Goal: Book appointment/travel/reservation

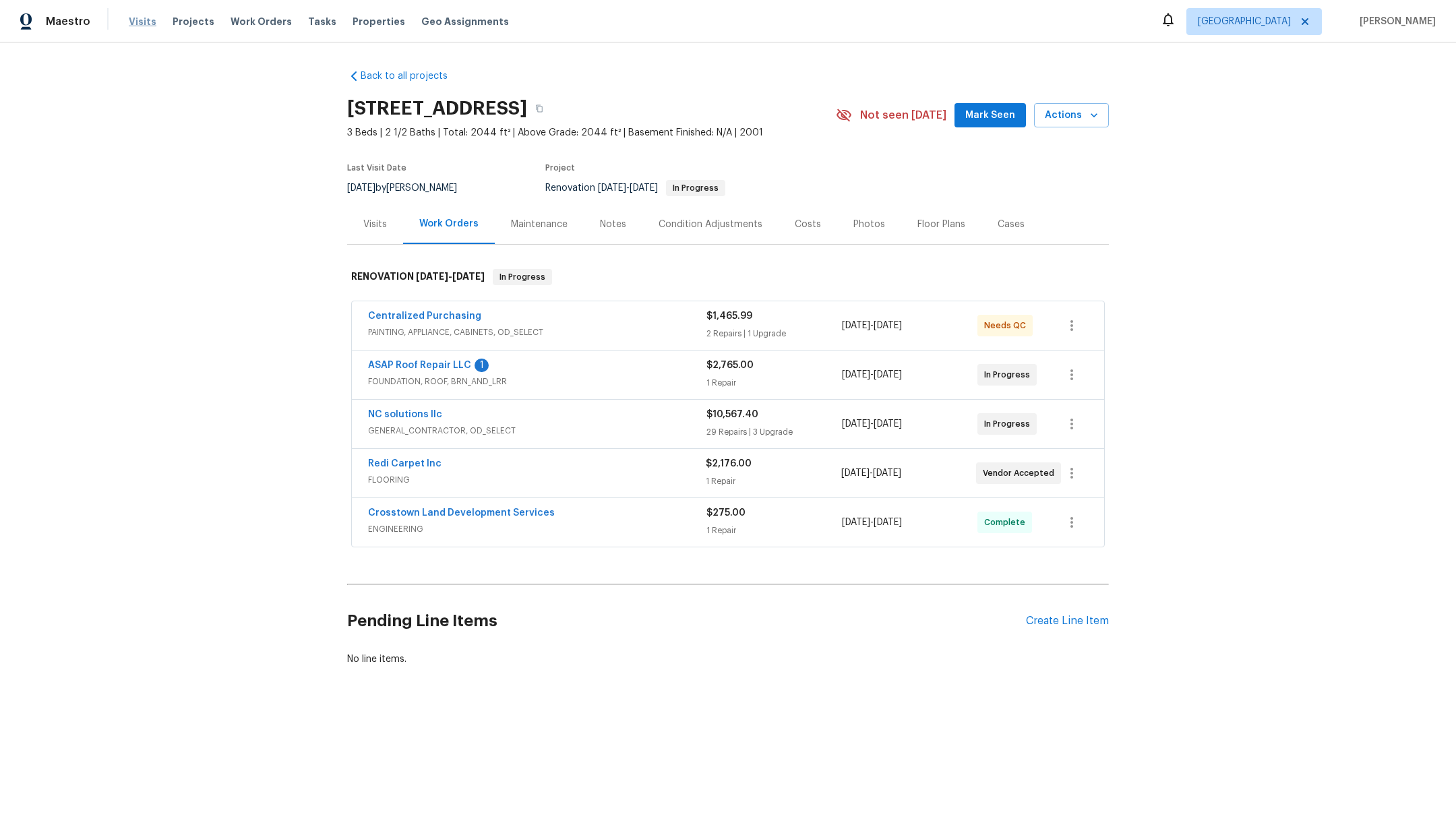
click at [142, 26] on span "Visits" at bounding box center [142, 21] width 27 height 13
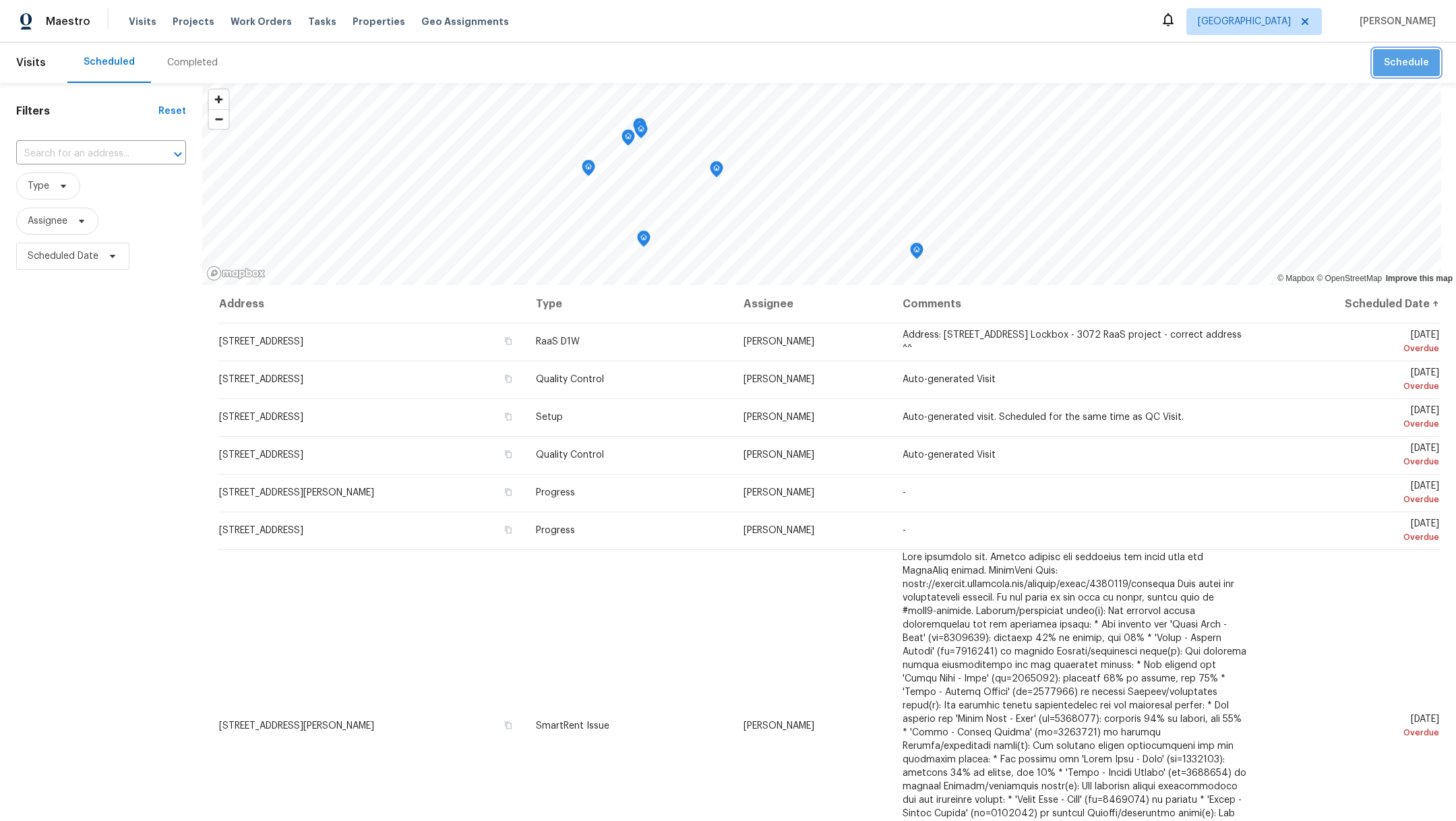
click at [1387, 65] on span "Schedule" at bounding box center [1406, 63] width 45 height 17
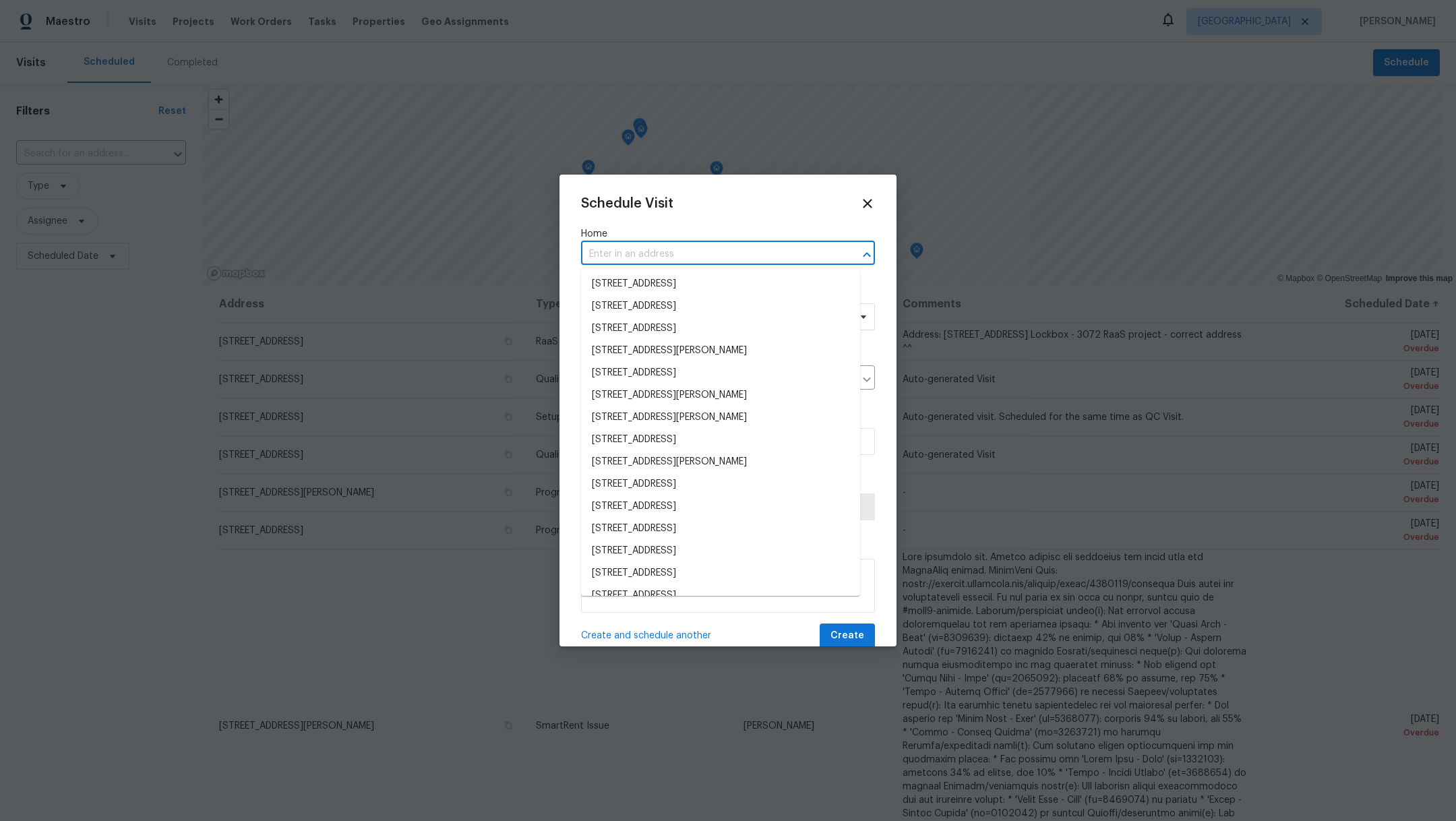
click at [599, 256] on input "text" at bounding box center [709, 255] width 257 height 21
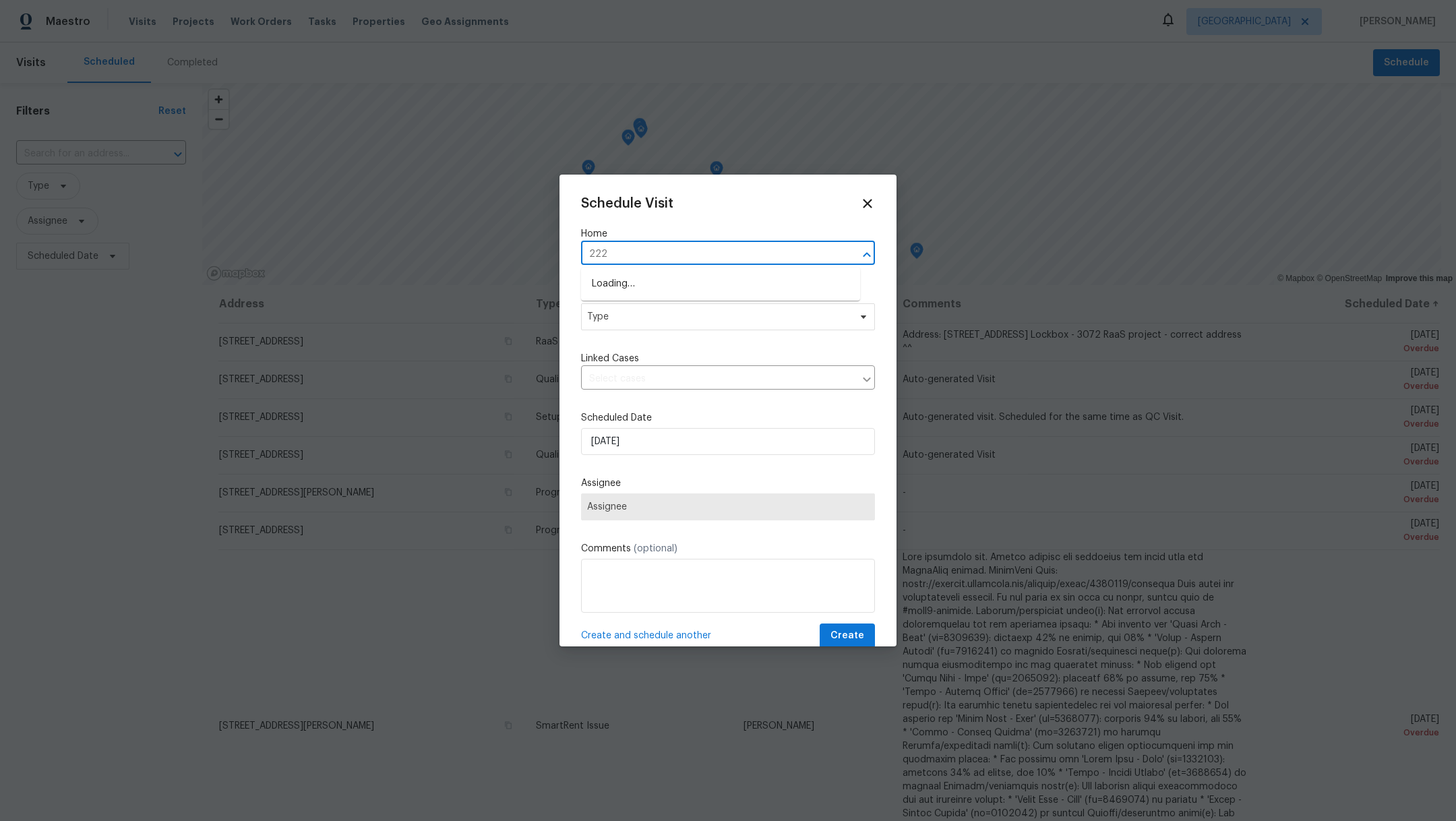
type input "2222"
click at [623, 418] on li "[STREET_ADDRESS]" at bounding box center [721, 418] width 280 height 22
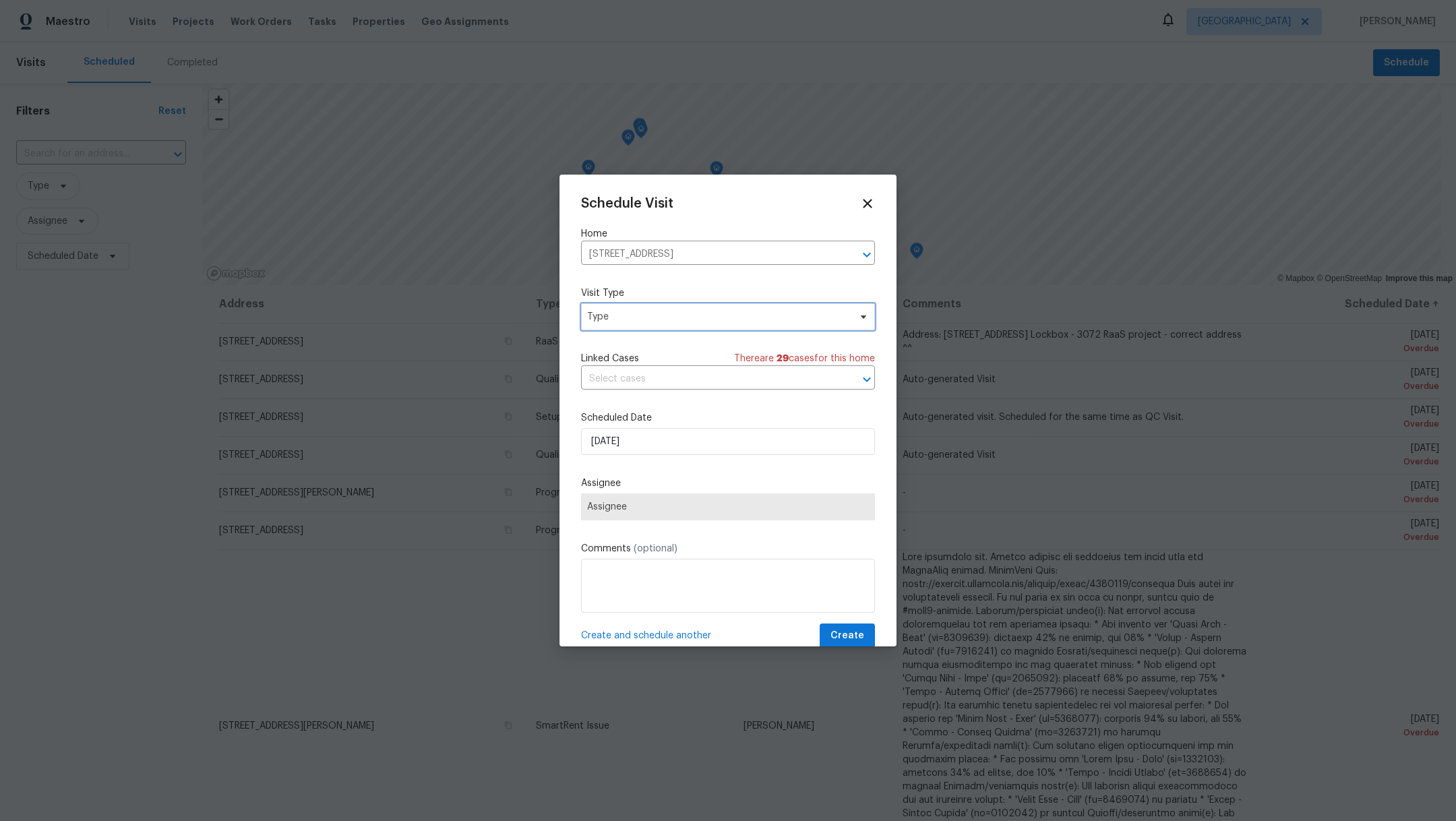
click at [616, 316] on span "Type" at bounding box center [718, 317] width 263 height 13
type input "cust"
click at [609, 381] on div "Custom" at bounding box center [607, 380] width 35 height 13
click at [611, 384] on input "text" at bounding box center [709, 380] width 257 height 21
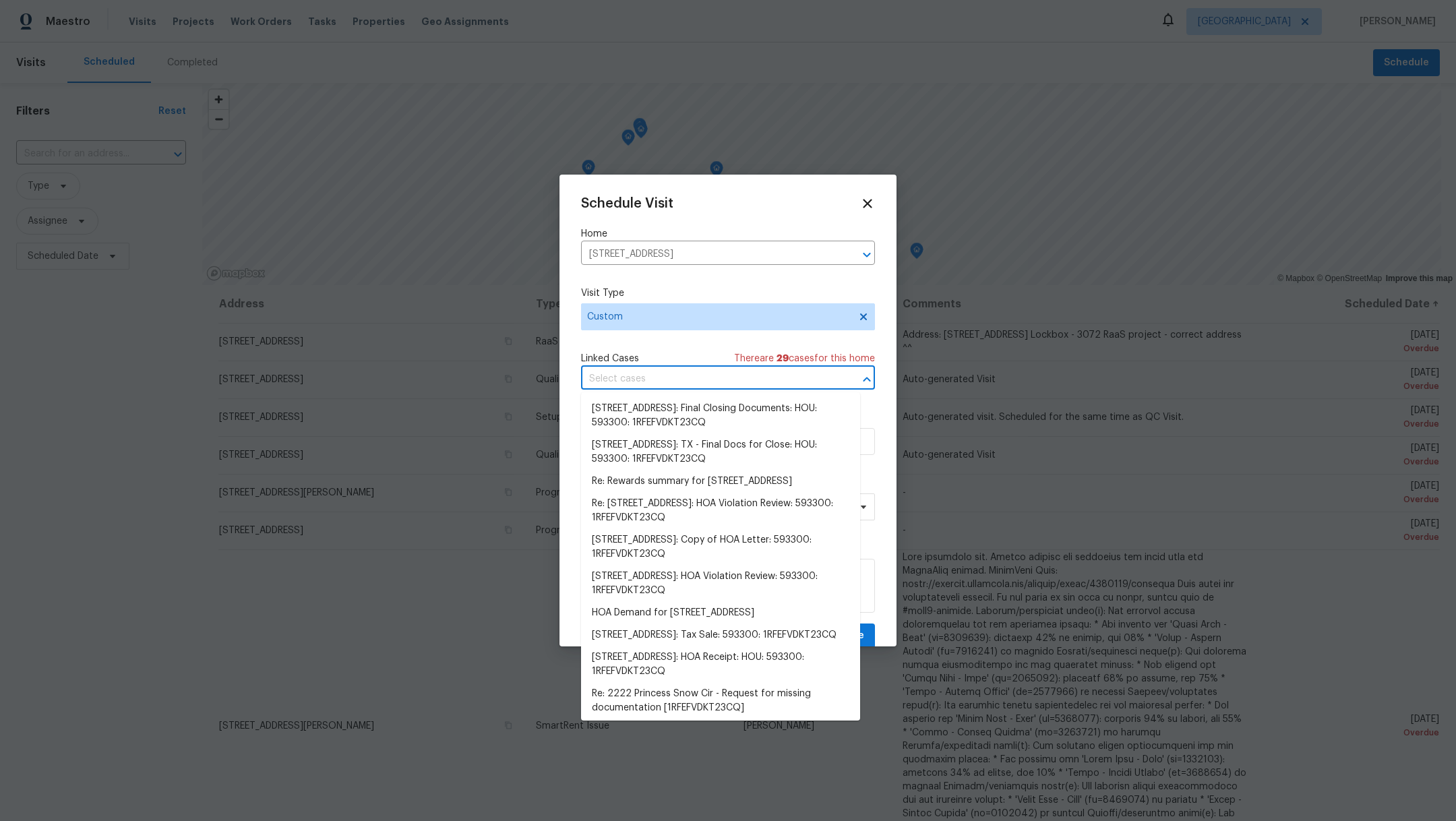
click at [611, 384] on input "text" at bounding box center [709, 380] width 257 height 21
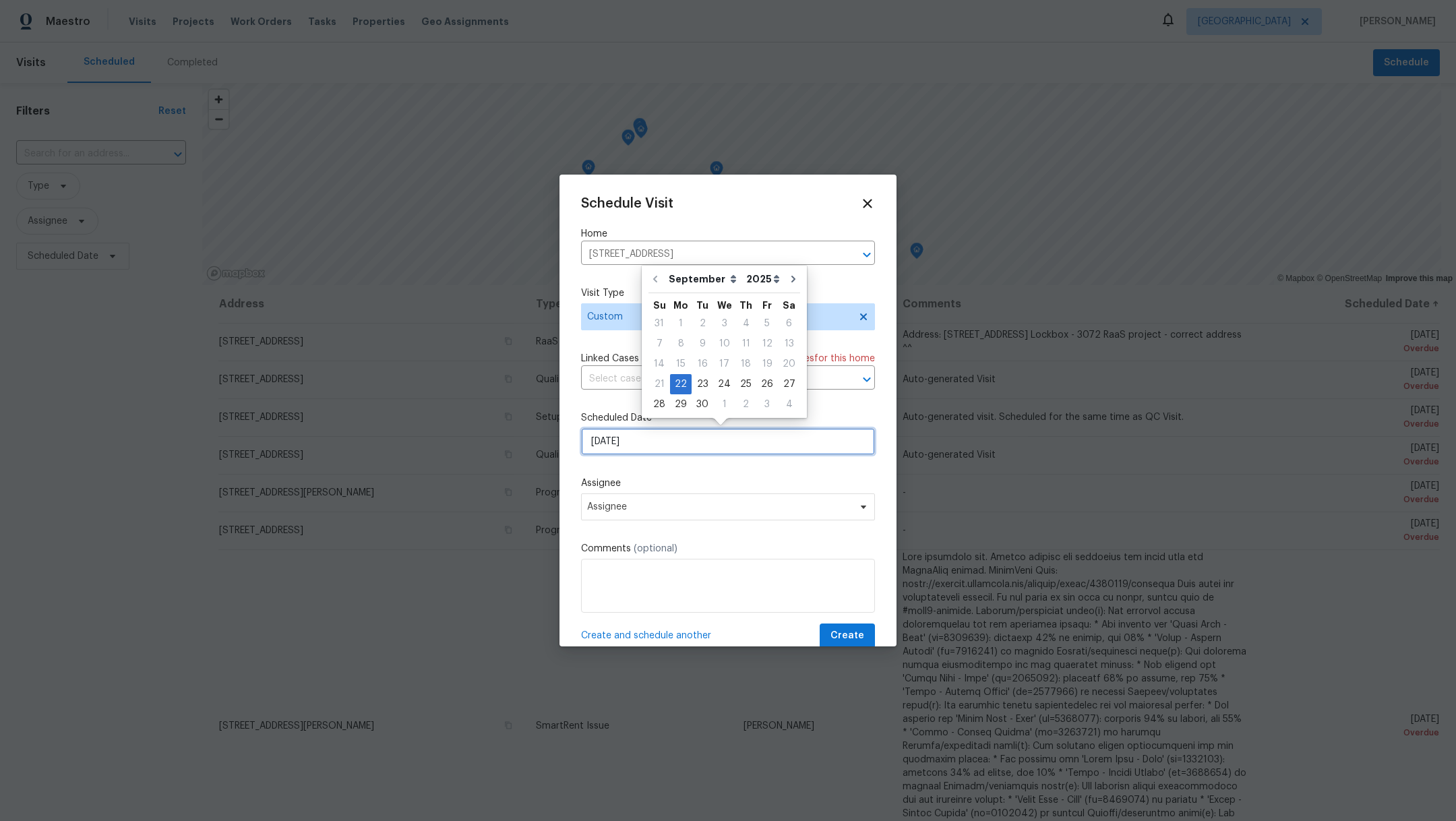
click at [613, 445] on input "[DATE]" at bounding box center [728, 441] width 294 height 27
click at [717, 387] on div "24" at bounding box center [724, 384] width 22 height 19
type input "[DATE]"
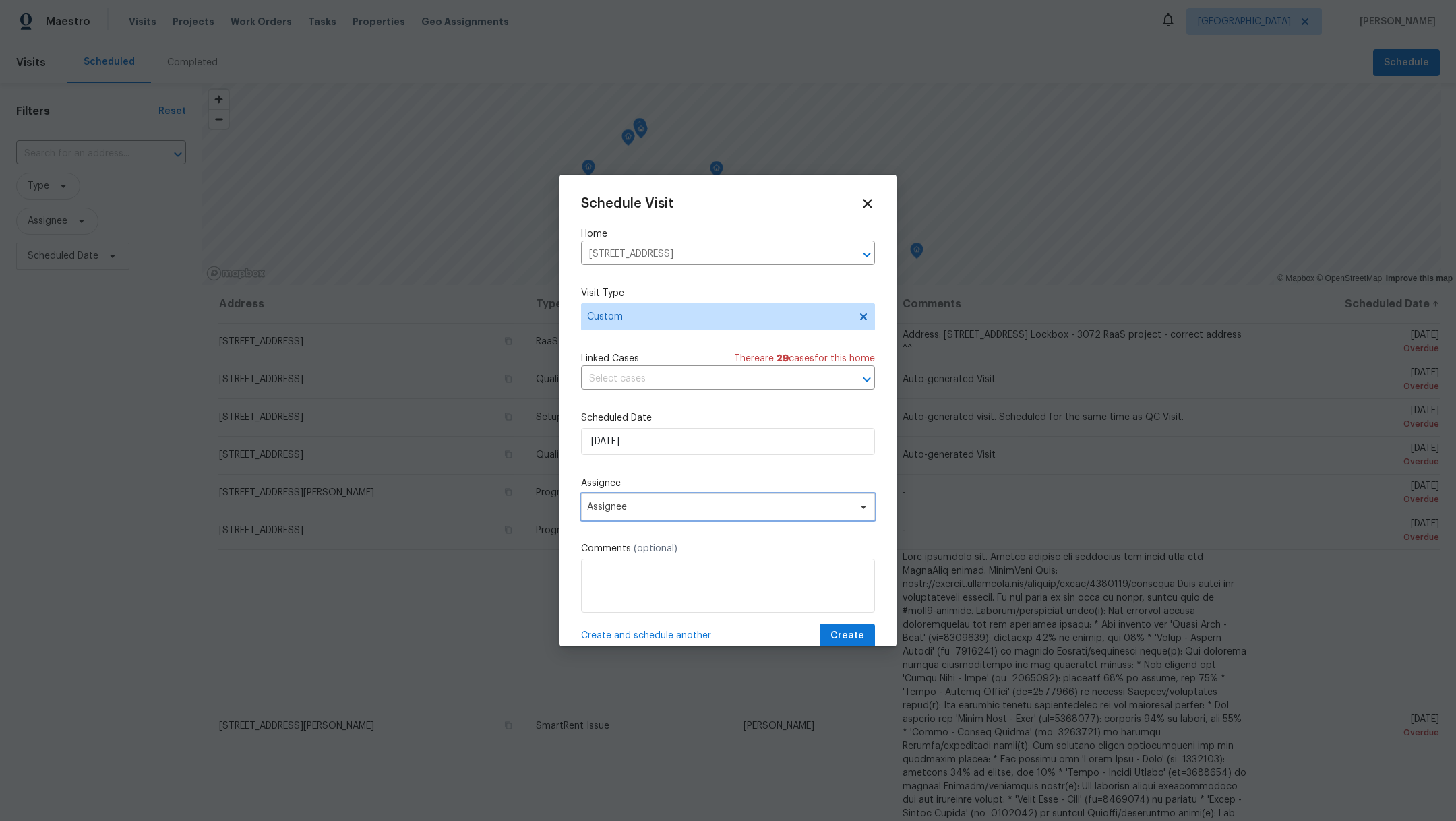
click at [682, 507] on span "Assignee" at bounding box center [719, 507] width 264 height 11
type input "stev"
click at [645, 591] on div "stev [PERSON_NAME]" at bounding box center [660, 563] width 157 height 65
click at [644, 587] on div "[PERSON_NAME]" at bounding box center [660, 580] width 149 height 19
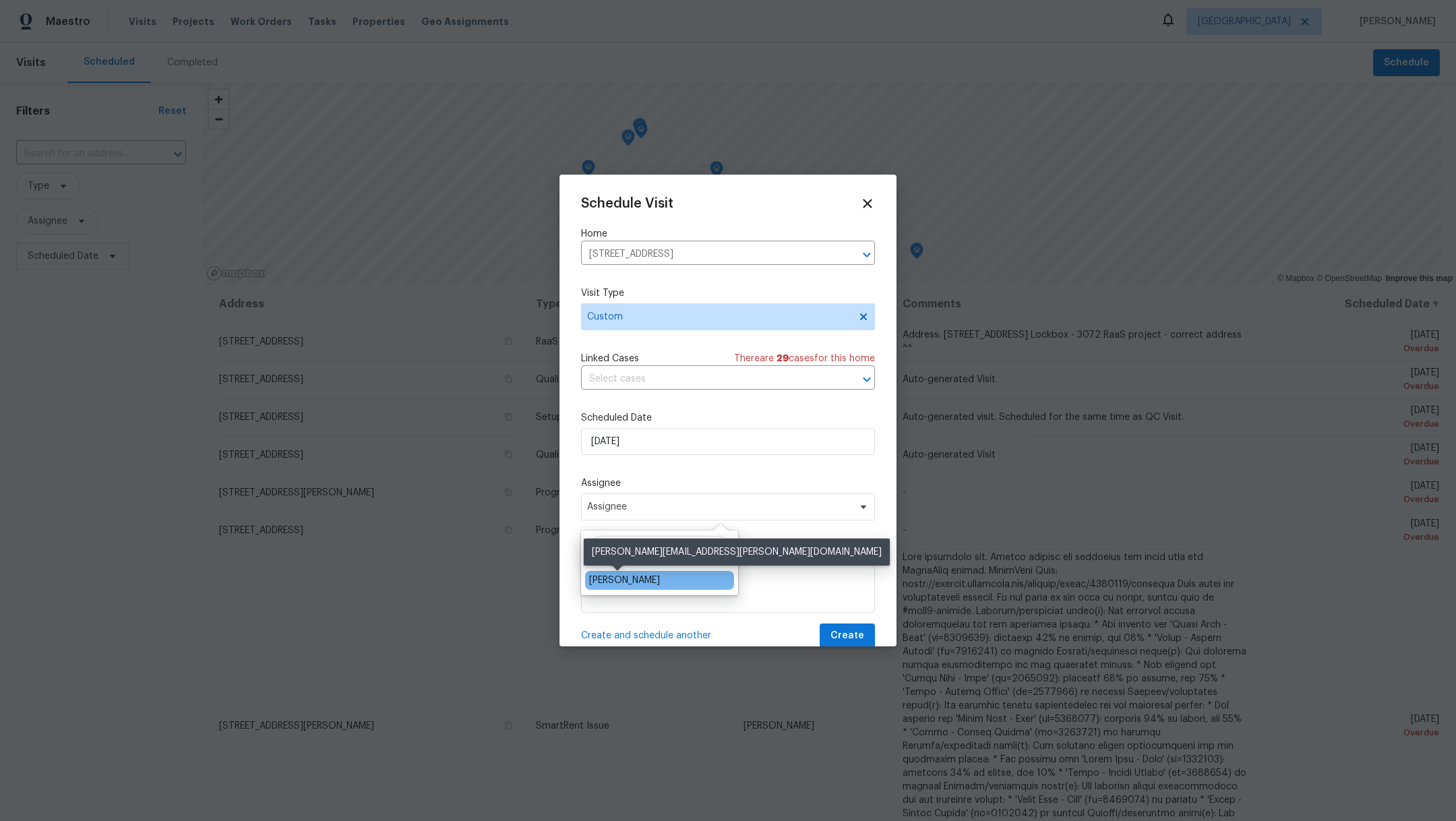
click at [631, 583] on div "[PERSON_NAME]" at bounding box center [625, 580] width 71 height 13
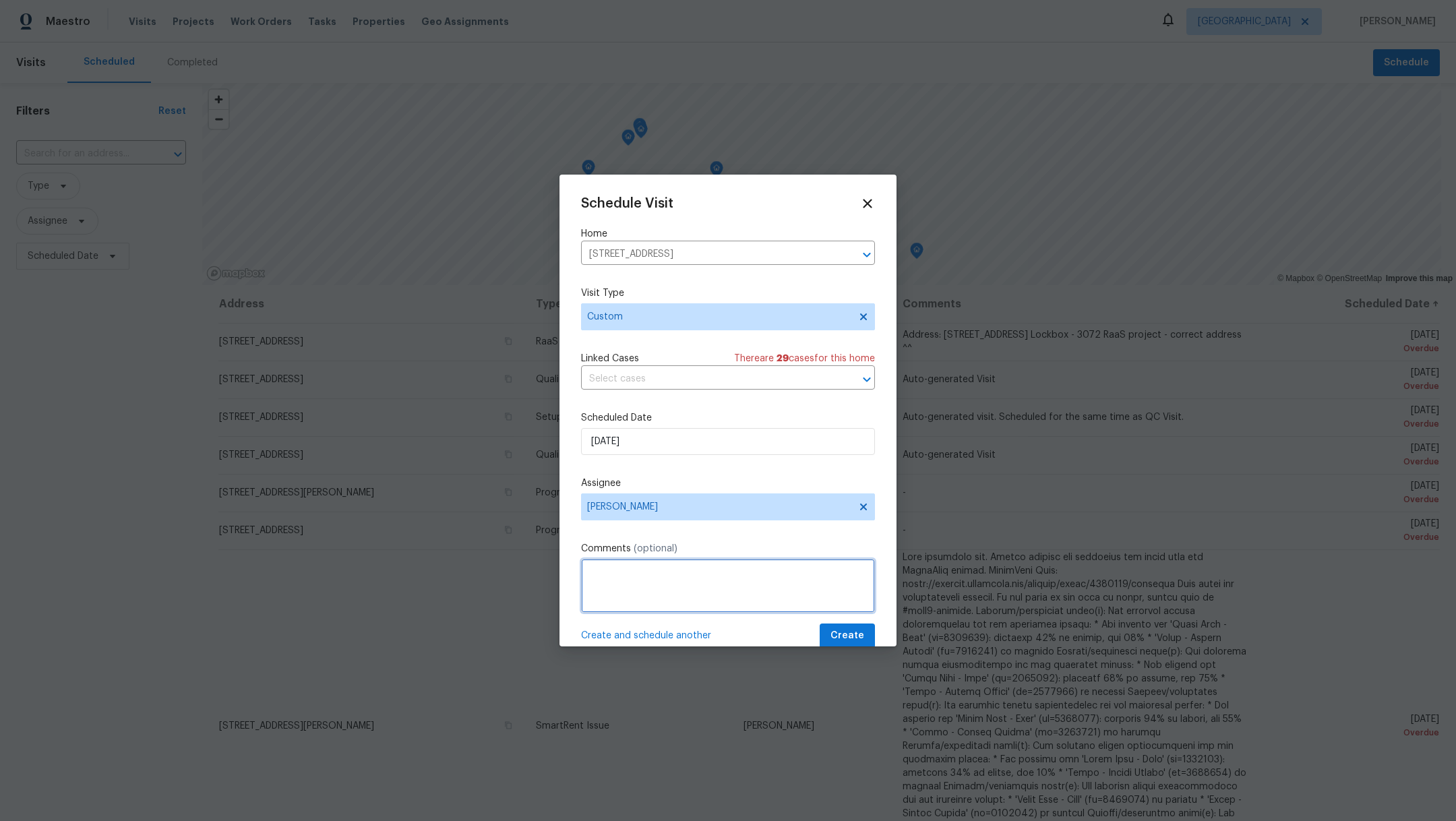
click at [631, 586] on textarea at bounding box center [728, 586] width 294 height 54
type textarea "Prelist QC"
click at [831, 640] on span "Create" at bounding box center [847, 636] width 34 height 17
